Goal: Task Accomplishment & Management: Manage account settings

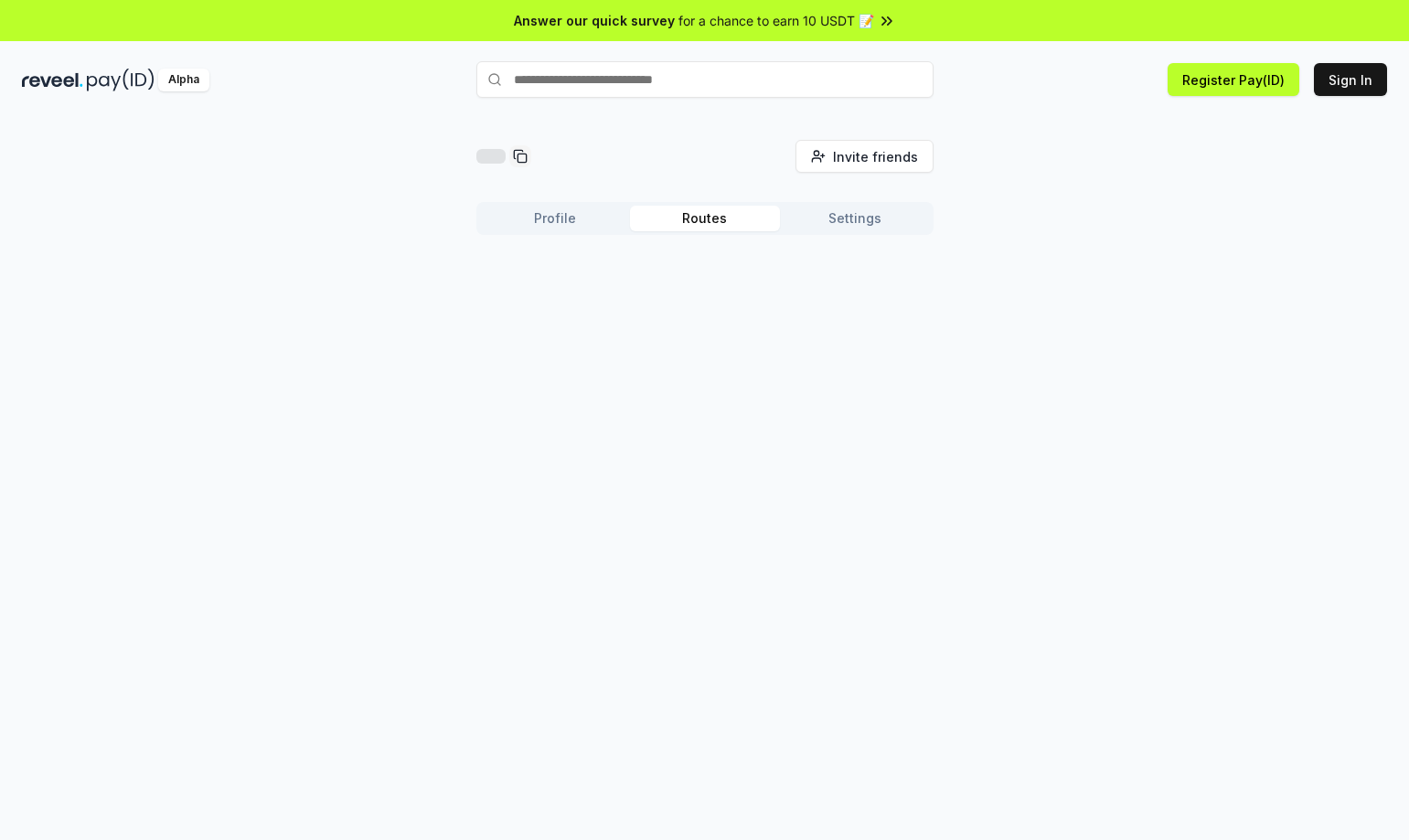
click at [702, 210] on button "Routes" at bounding box center [704, 218] width 150 height 26
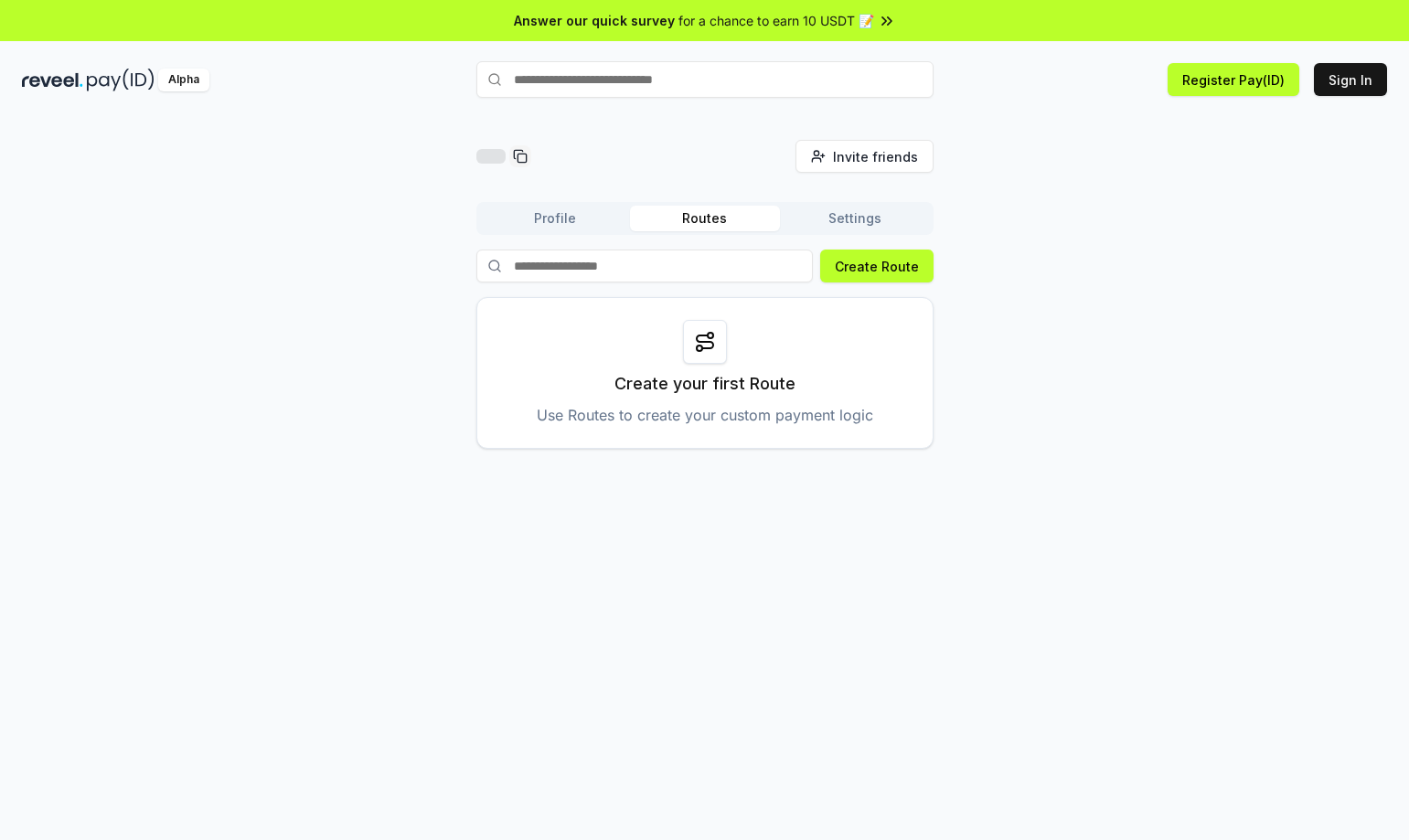
click at [836, 214] on button "Settings" at bounding box center [854, 218] width 150 height 26
click at [703, 219] on button "Routes" at bounding box center [704, 218] width 150 height 26
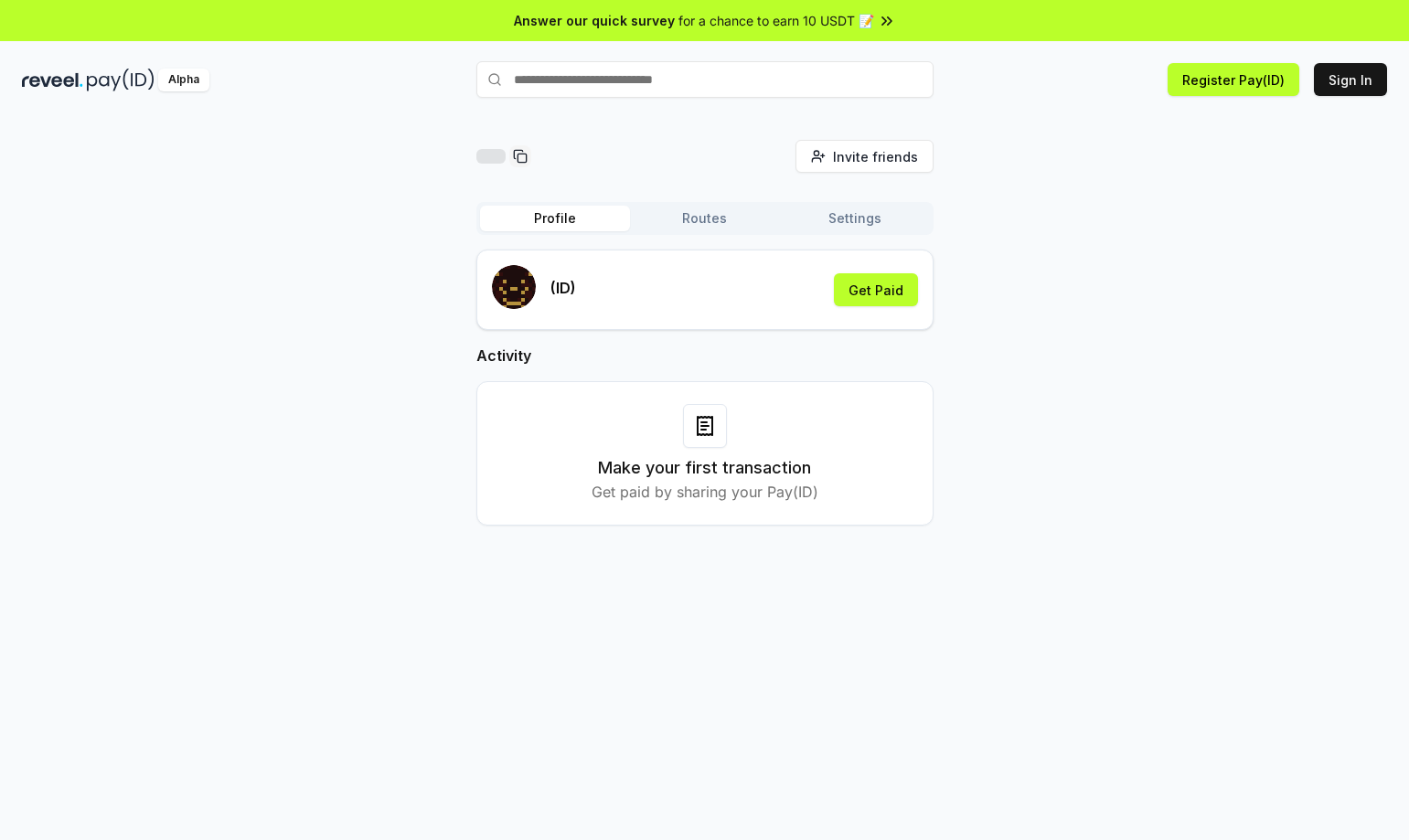
click at [571, 216] on button "Profile" at bounding box center [555, 218] width 150 height 26
